Goal: Navigation & Orientation: Find specific page/section

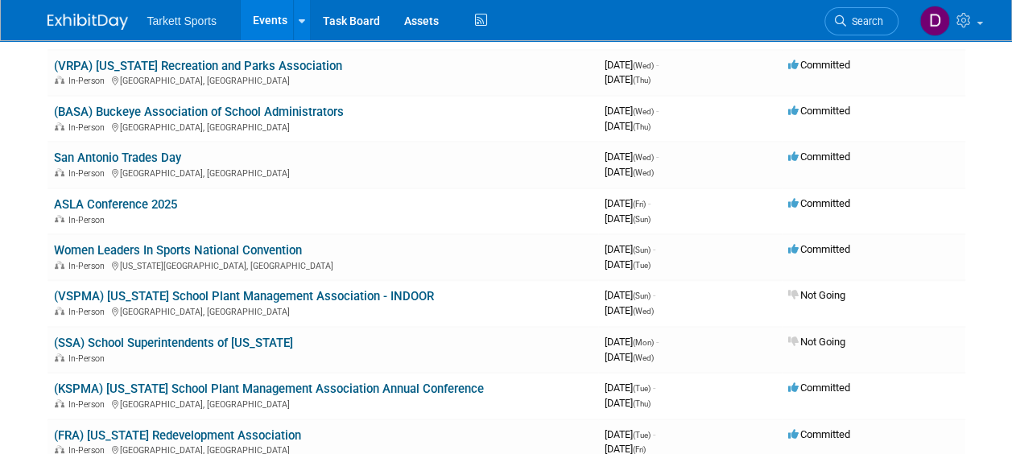
scroll to position [216, 0]
click at [550, 183] on td "San Antonio Trades Day In-Person San Antonio, TX" at bounding box center [322, 165] width 550 height 46
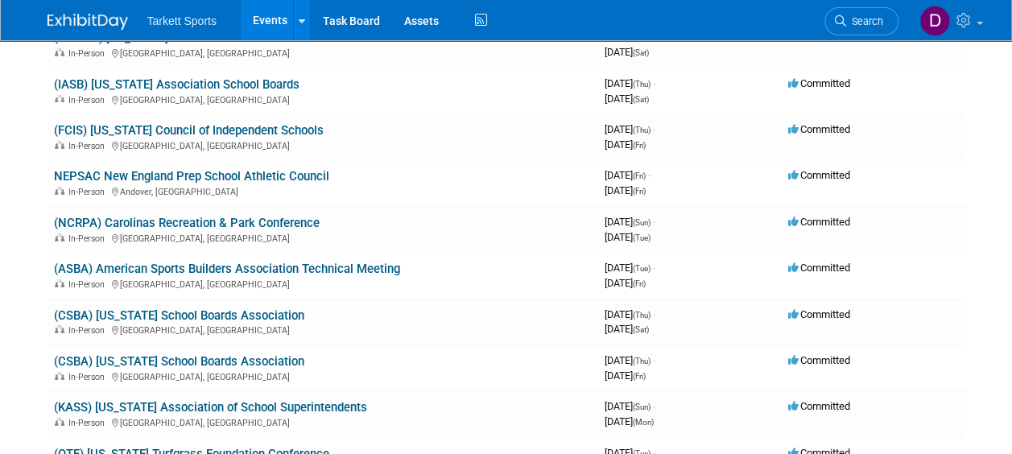
scroll to position [2183, 0]
click at [179, 314] on link "(CSBA) California School Boards Association" at bounding box center [179, 316] width 250 height 14
click at [150, 367] on link "(CSBA) California School Boards Association" at bounding box center [179, 362] width 250 height 14
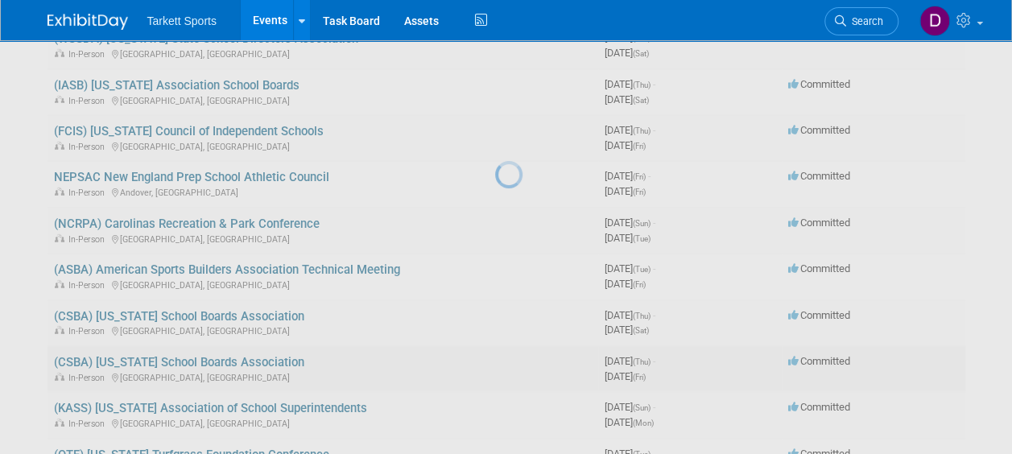
click at [495, 367] on div at bounding box center [506, 227] width 23 height 454
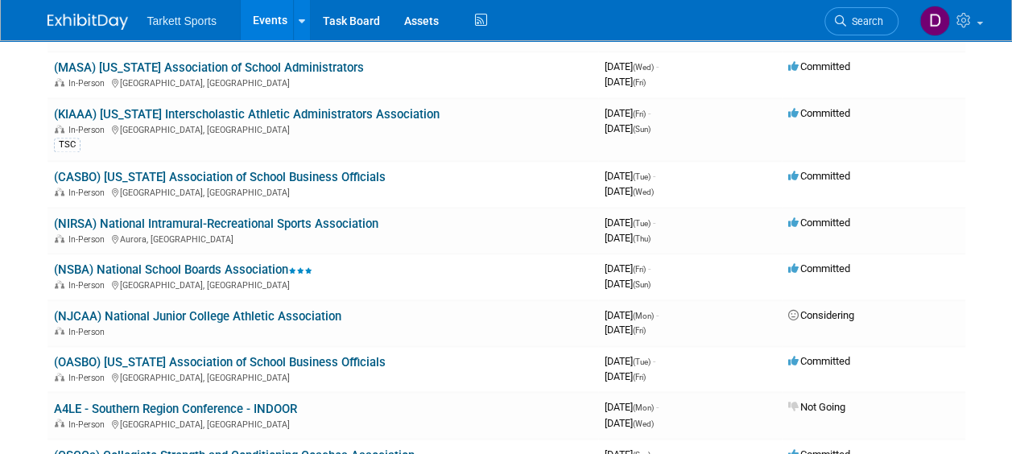
scroll to position [4161, 0]
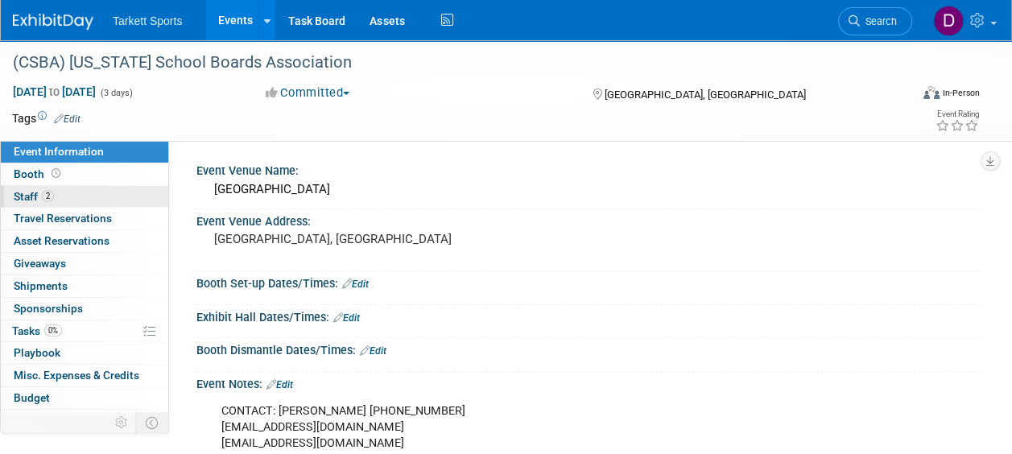
click at [28, 198] on span "Staff 2" at bounding box center [34, 196] width 40 height 13
click at [43, 198] on link "0 Staff 0" at bounding box center [84, 197] width 167 height 22
